Goal: Navigation & Orientation: Find specific page/section

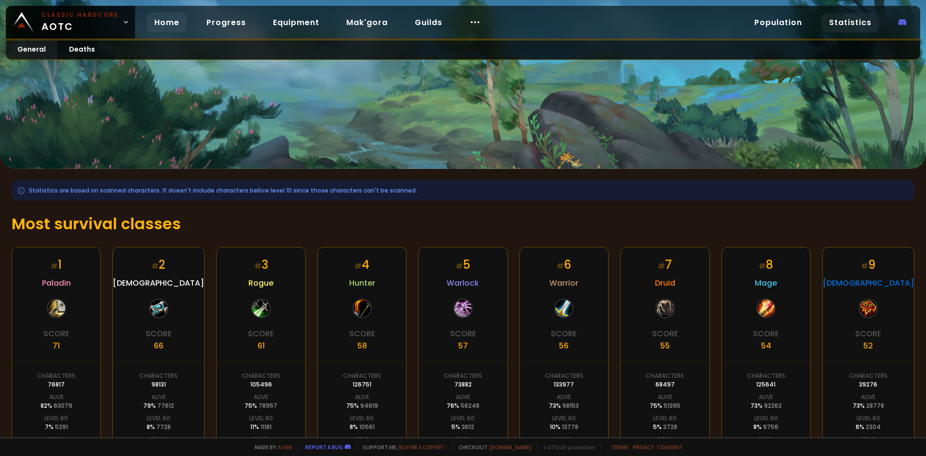
click at [167, 17] on link "Home" at bounding box center [167, 23] width 41 height 20
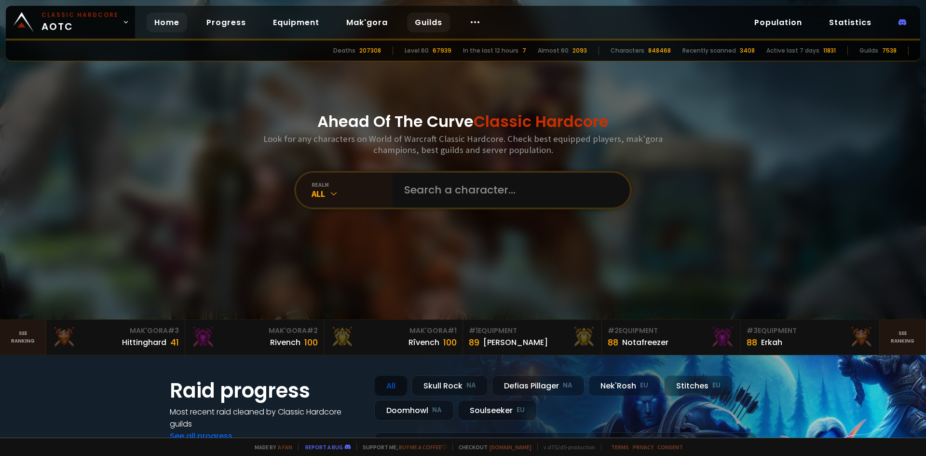
click at [425, 17] on link "Guilds" at bounding box center [428, 23] width 43 height 20
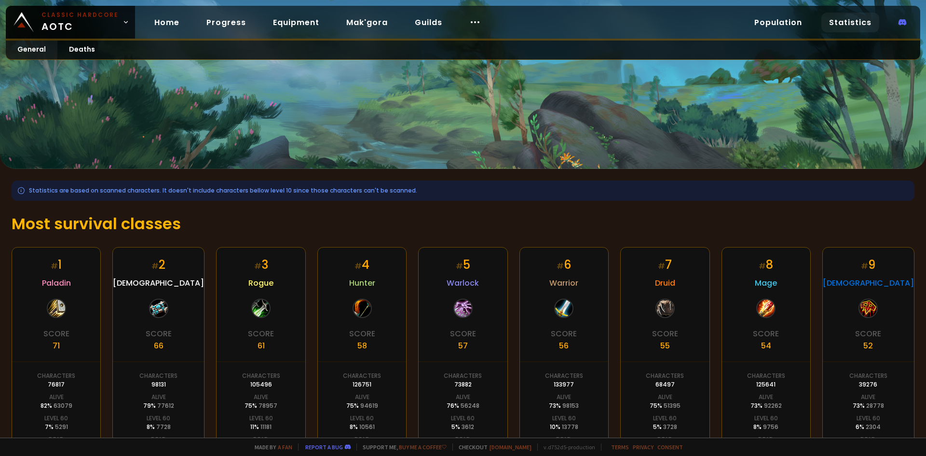
click at [212, 188] on div "Statistics are based on scanned characters. It doesn't include characters bello…" at bounding box center [463, 190] width 903 height 20
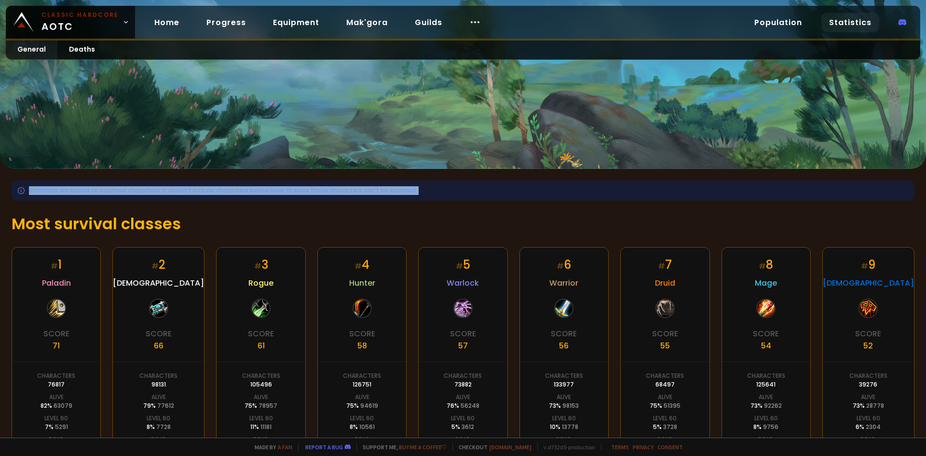
click at [212, 188] on div "Statistics are based on scanned characters. It doesn't include characters bello…" at bounding box center [463, 190] width 903 height 20
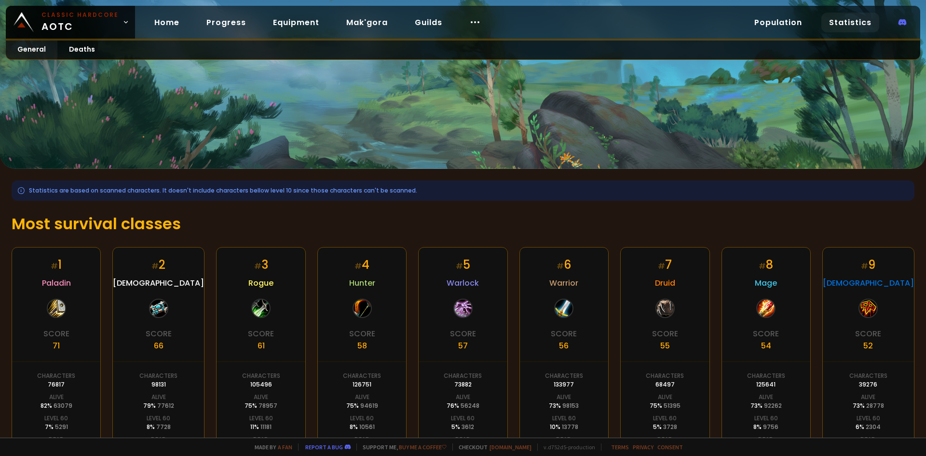
click at [208, 208] on div "Statistics are based on scanned characters. It doesn't include characters bello…" at bounding box center [463, 368] width 926 height 399
